Goal: Task Accomplishment & Management: Use online tool/utility

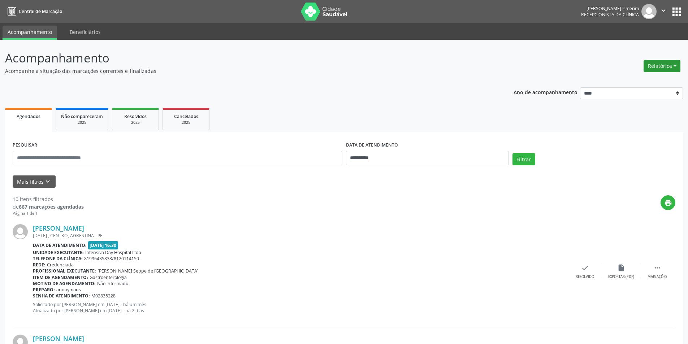
click at [656, 68] on button "Relatórios" at bounding box center [662, 66] width 37 height 12
click at [614, 84] on link "Agendamentos" at bounding box center [643, 82] width 78 height 10
select select "*"
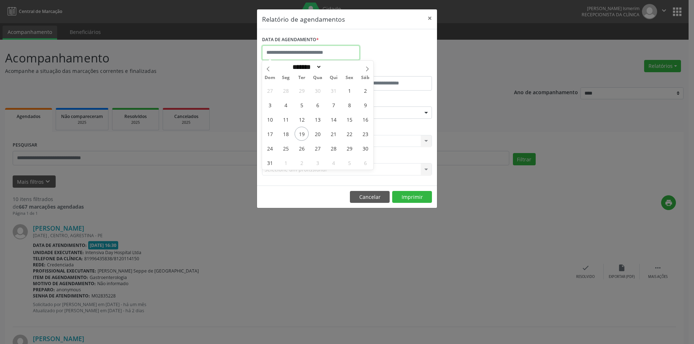
click at [325, 55] on input "text" at bounding box center [311, 53] width 98 height 14
click at [315, 134] on span "20" at bounding box center [317, 134] width 14 height 14
type input "**********"
click at [316, 133] on span "20" at bounding box center [317, 134] width 14 height 14
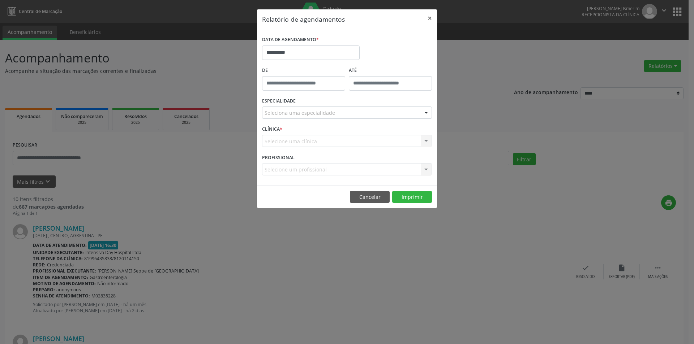
click at [426, 115] on div at bounding box center [426, 113] width 11 height 12
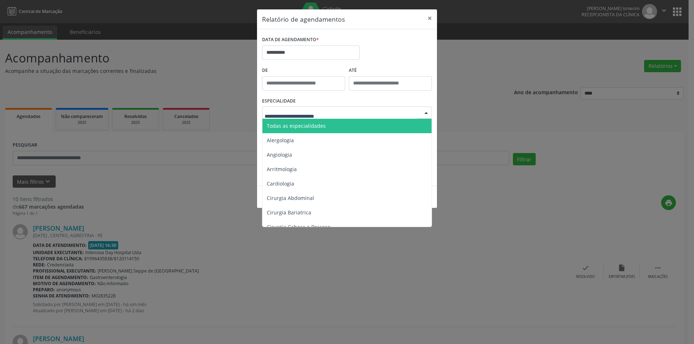
click at [387, 124] on span "Todas as especialidades" at bounding box center [347, 126] width 170 height 14
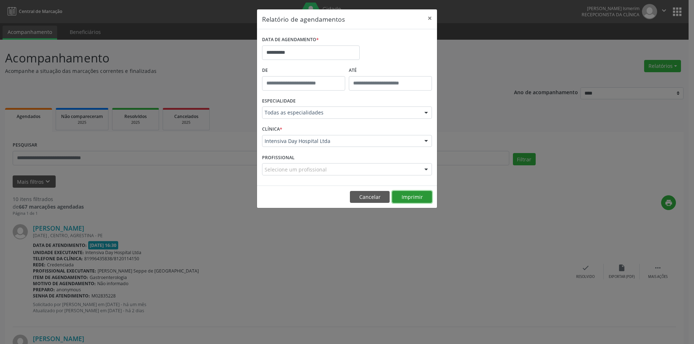
click at [420, 199] on button "Imprimir" at bounding box center [412, 197] width 40 height 12
click at [428, 17] on button "×" at bounding box center [429, 18] width 14 height 18
